Goal: Transaction & Acquisition: Download file/media

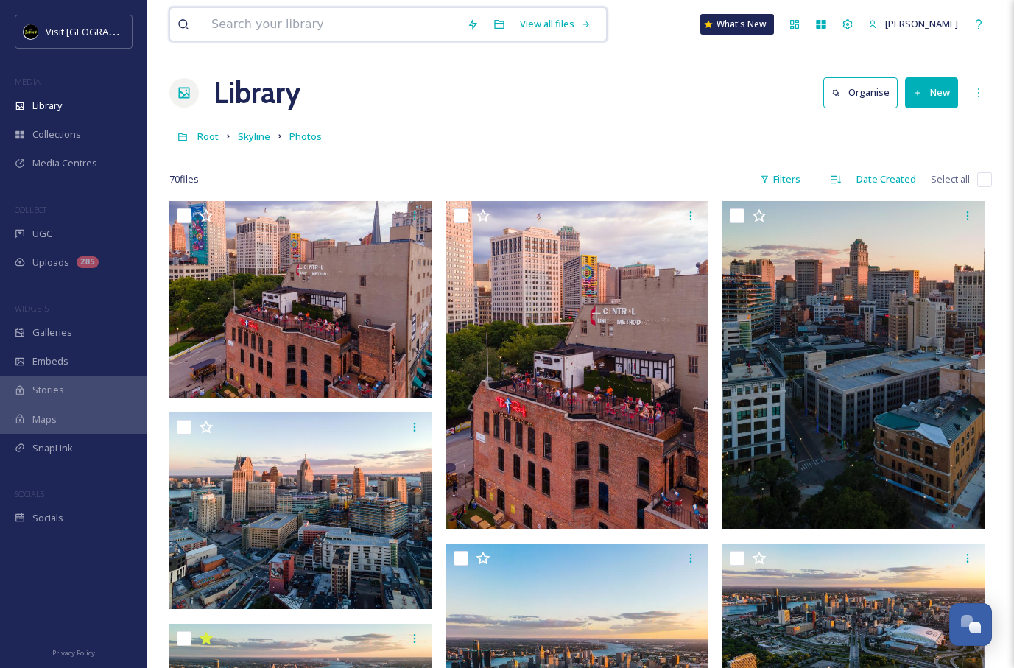
click at [431, 27] on input at bounding box center [332, 24] width 256 height 32
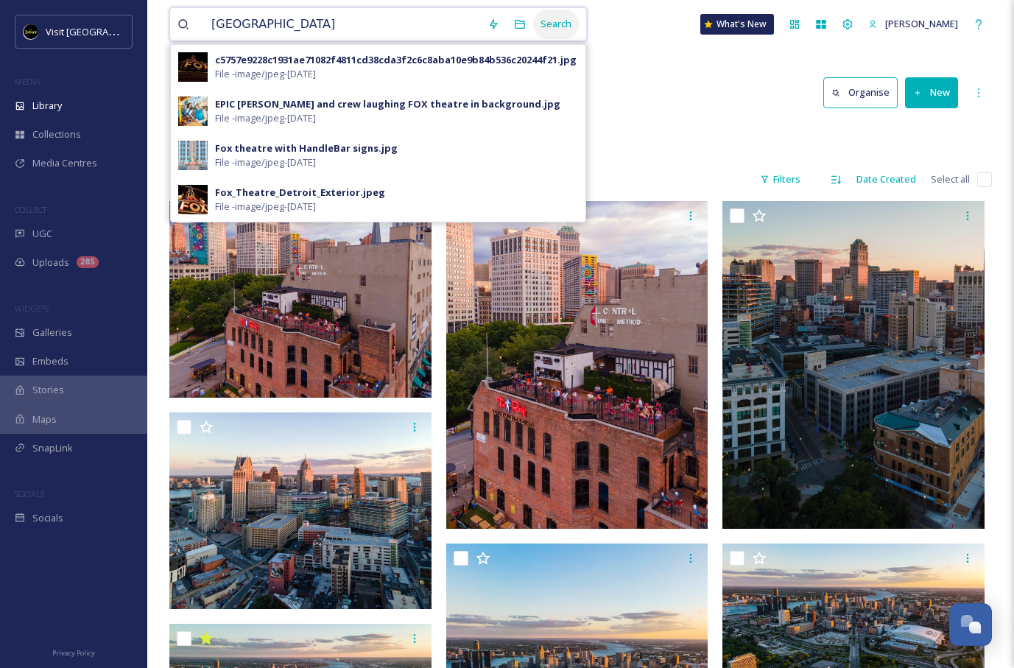
type input "[GEOGRAPHIC_DATA]"
click at [533, 28] on div "Search" at bounding box center [556, 24] width 46 height 29
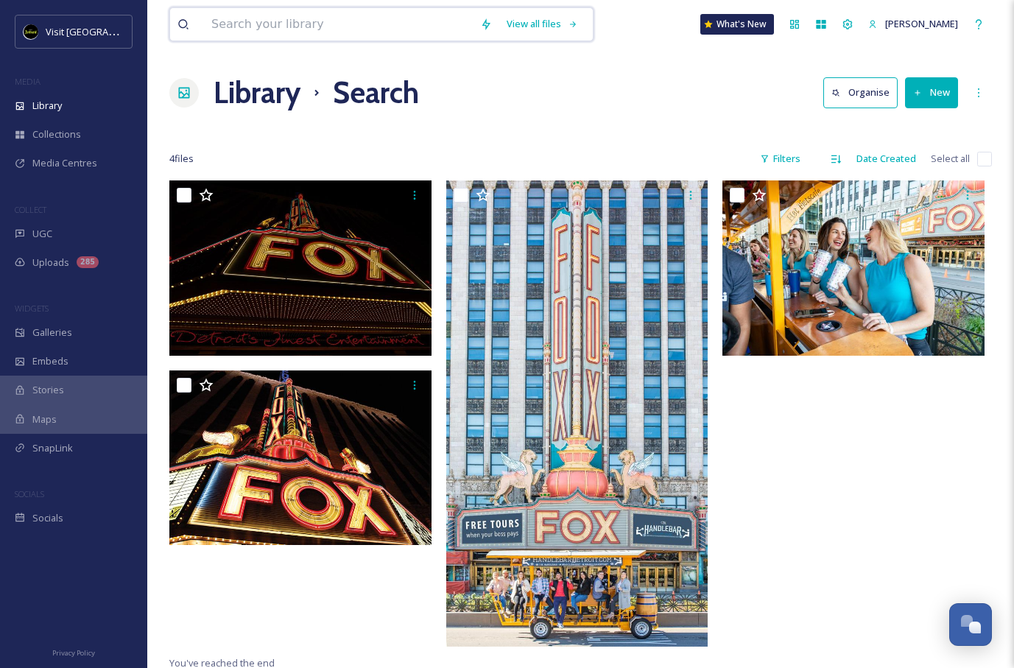
click at [266, 19] on input at bounding box center [338, 24] width 269 height 32
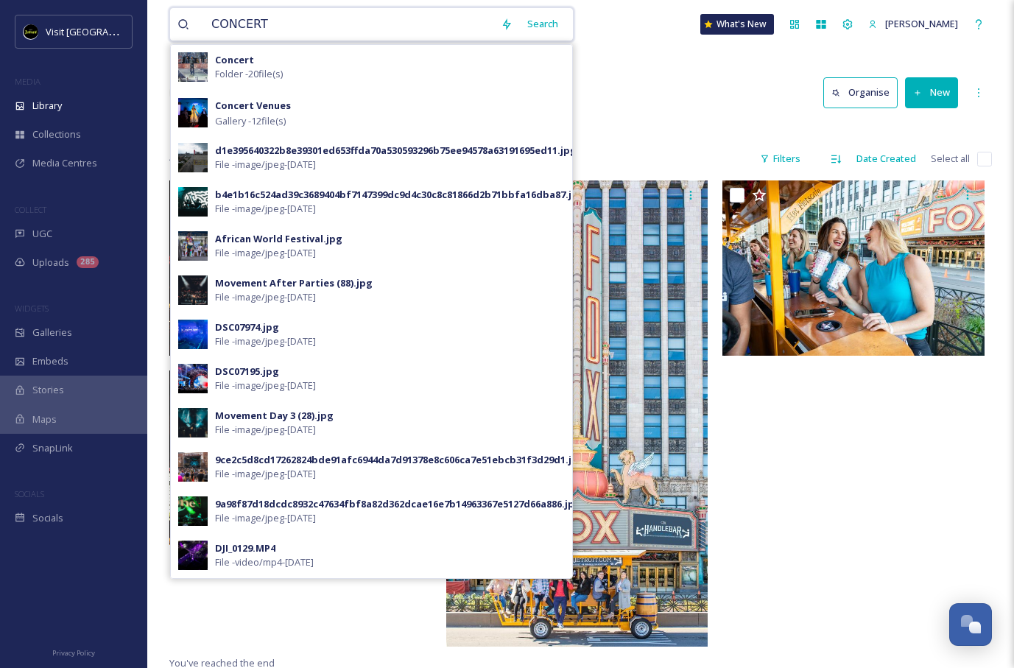
drag, startPoint x: 378, startPoint y: 19, endPoint x: 186, endPoint y: 22, distance: 192.3
click at [186, 22] on div "CONCERT" at bounding box center [336, 24] width 316 height 32
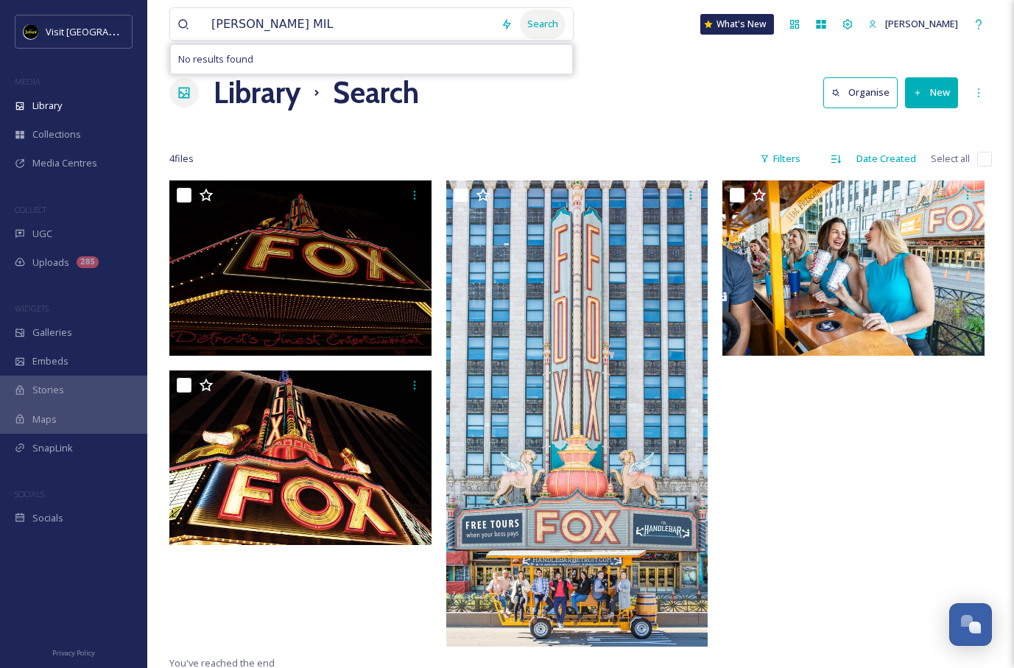
click at [531, 23] on div "Search" at bounding box center [543, 24] width 46 height 29
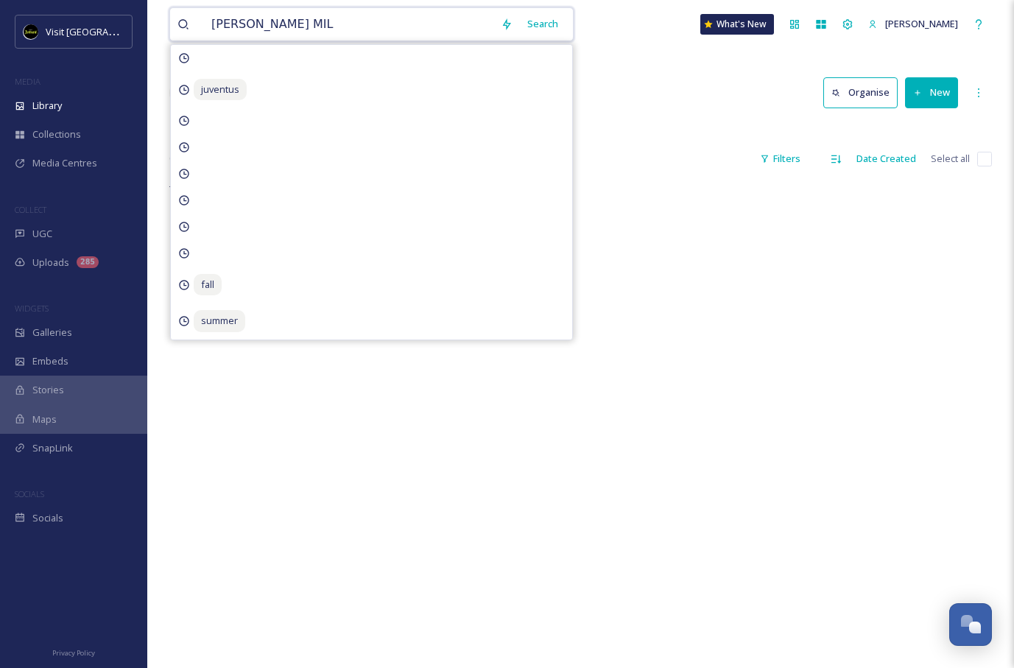
click at [284, 18] on input "[PERSON_NAME] MIL" at bounding box center [349, 24] width 290 height 32
drag, startPoint x: 240, startPoint y: 20, endPoint x: 337, endPoint y: 35, distance: 97.6
click at [337, 35] on input "[PERSON_NAME] MIL" at bounding box center [349, 24] width 290 height 32
type input "[PERSON_NAME]"
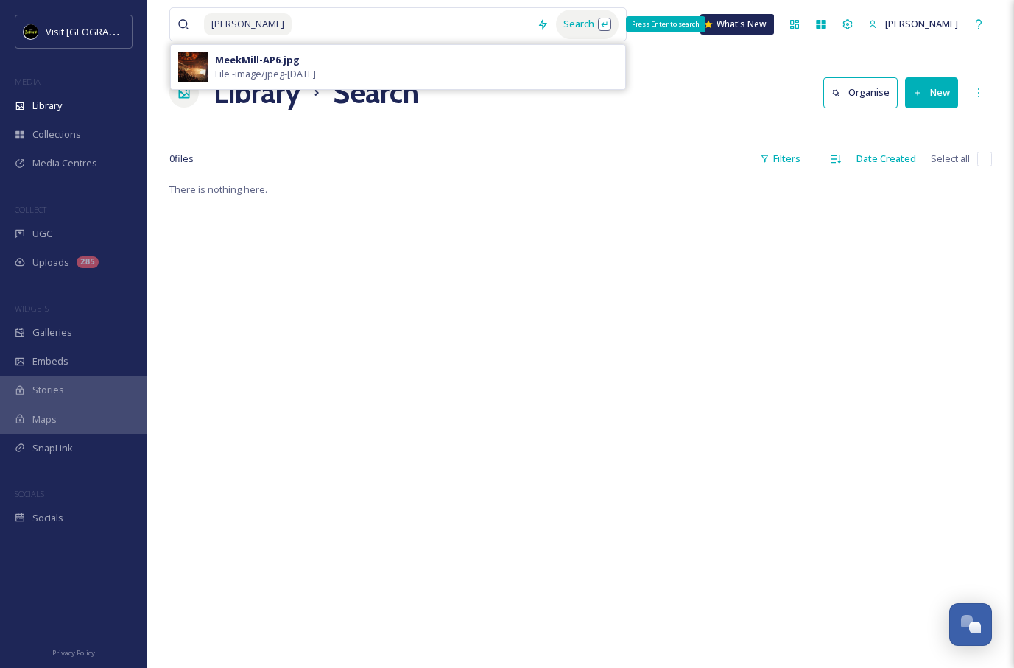
click at [556, 16] on div "Search Press Enter to search" at bounding box center [587, 24] width 63 height 29
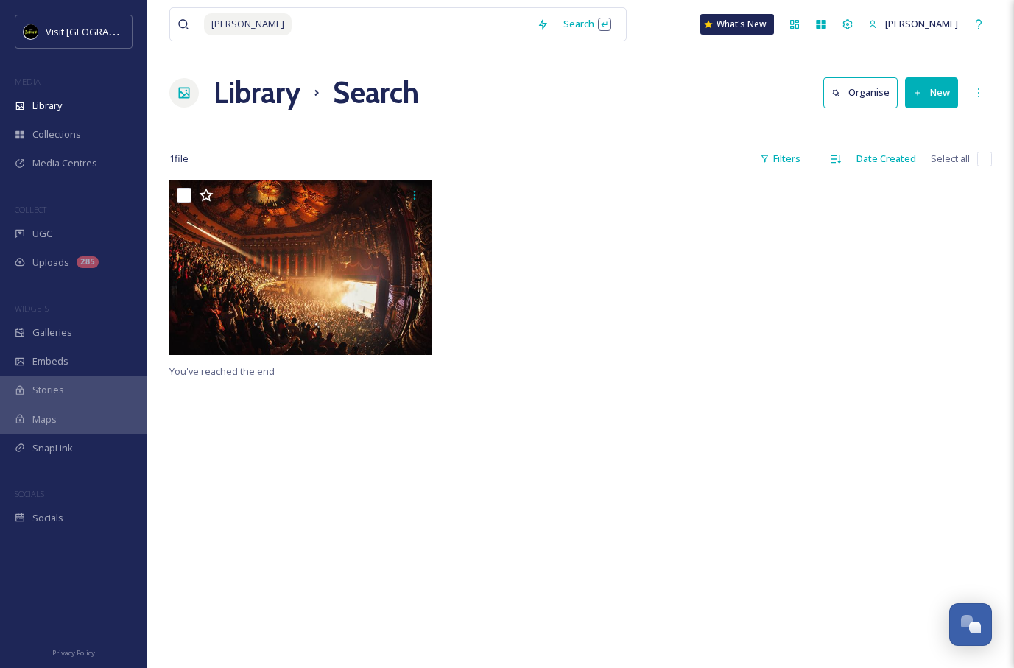
click at [699, 120] on div "[PERSON_NAME] Search What's [GEOGRAPHIC_DATA][PERSON_NAME] Library Search Organ…" at bounding box center [580, 424] width 867 height 849
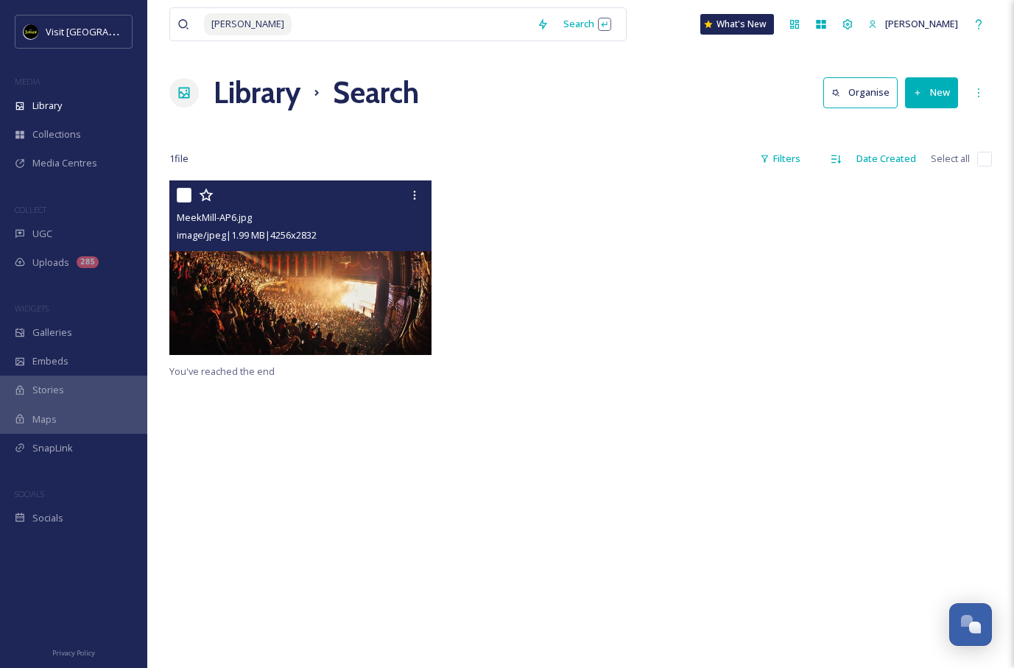
click at [302, 276] on img at bounding box center [300, 267] width 262 height 175
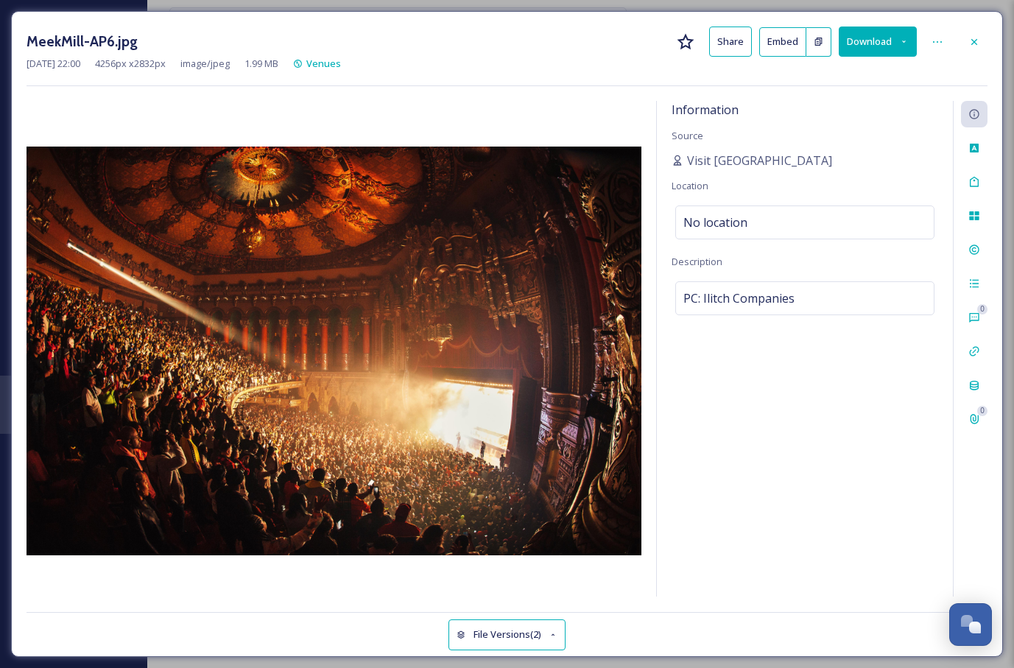
click at [869, 36] on button "Download" at bounding box center [878, 42] width 78 height 30
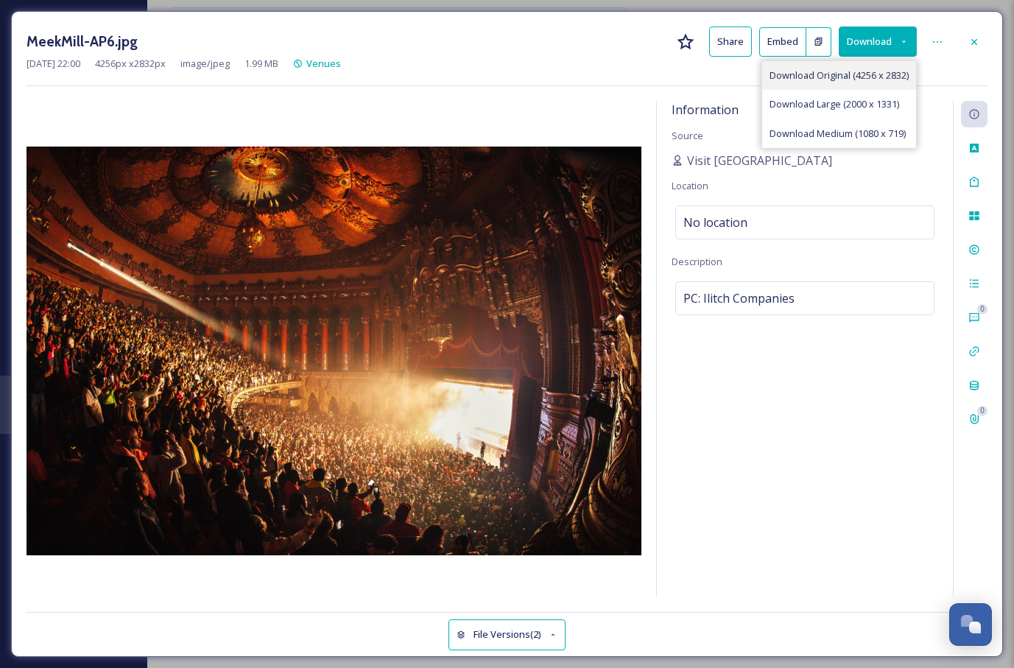
click at [835, 69] on span "Download Original (4256 x 2832)" at bounding box center [839, 76] width 139 height 14
